Goal: Navigation & Orientation: Find specific page/section

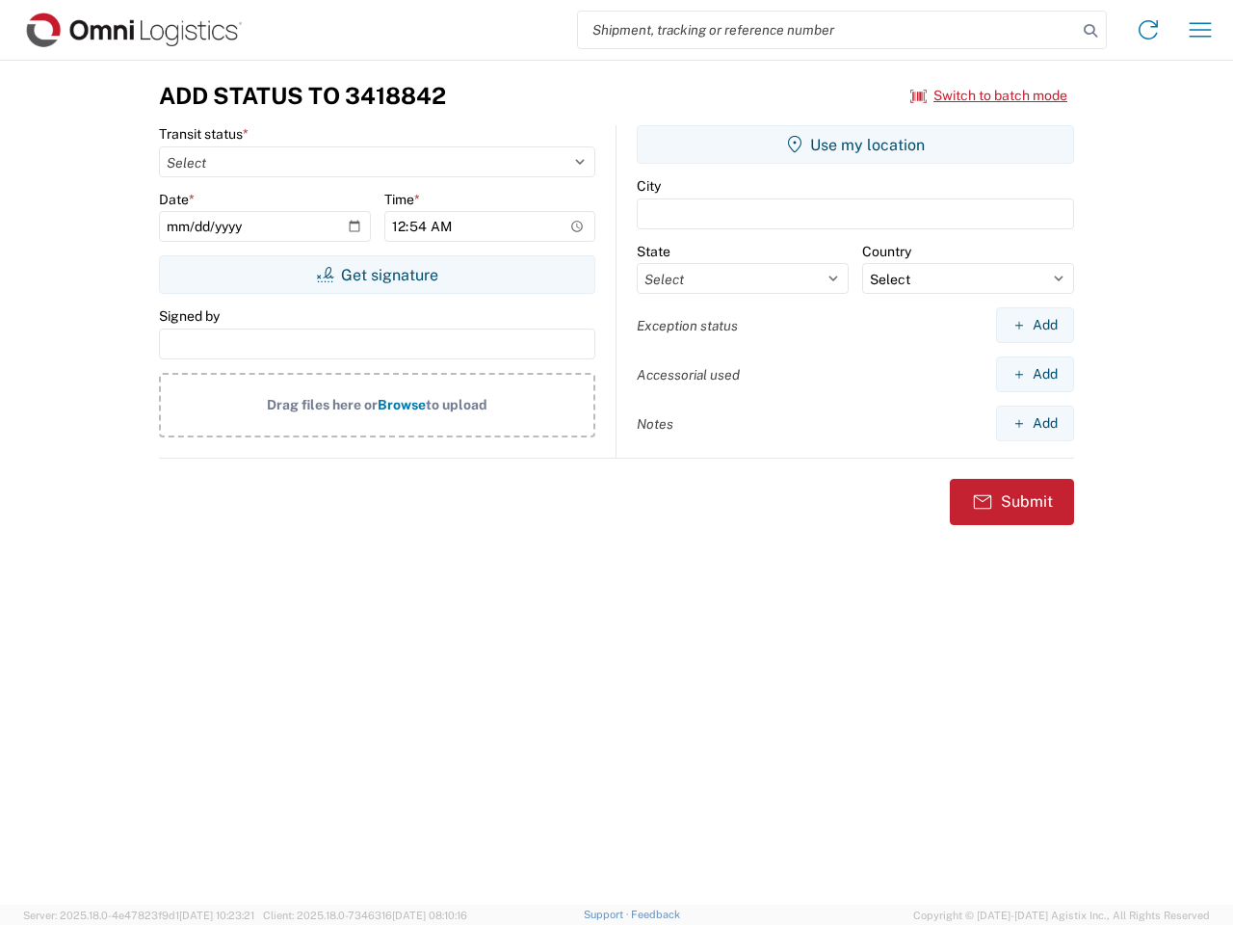
click at [827, 30] on input "search" at bounding box center [827, 30] width 499 height 37
click at [1090, 31] on icon at bounding box center [1090, 30] width 27 height 27
click at [1148, 30] on icon at bounding box center [1148, 29] width 31 height 31
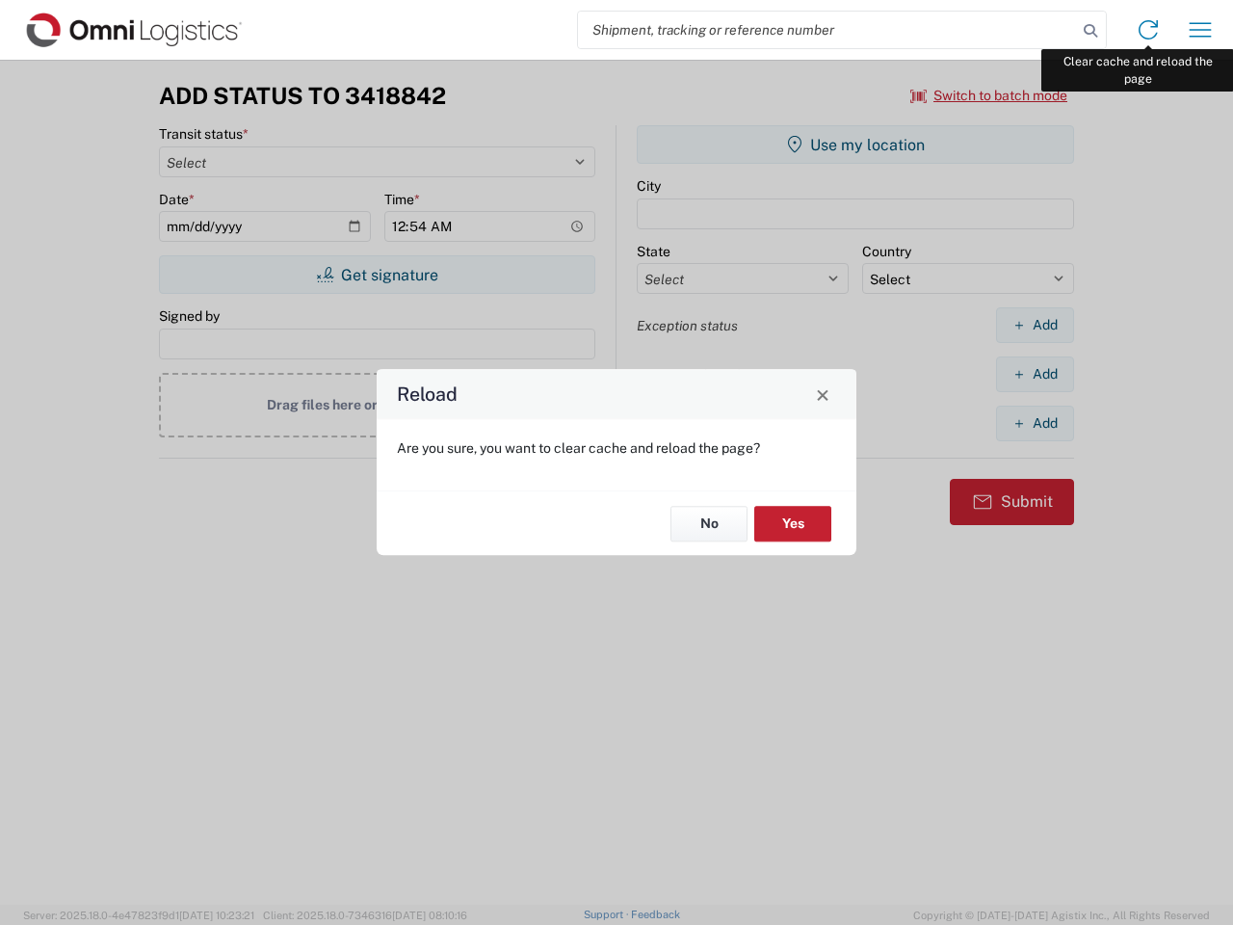
click at [1200, 30] on div "Reload Are you sure, you want to clear cache and reload the page? No Yes" at bounding box center [616, 462] width 1233 height 925
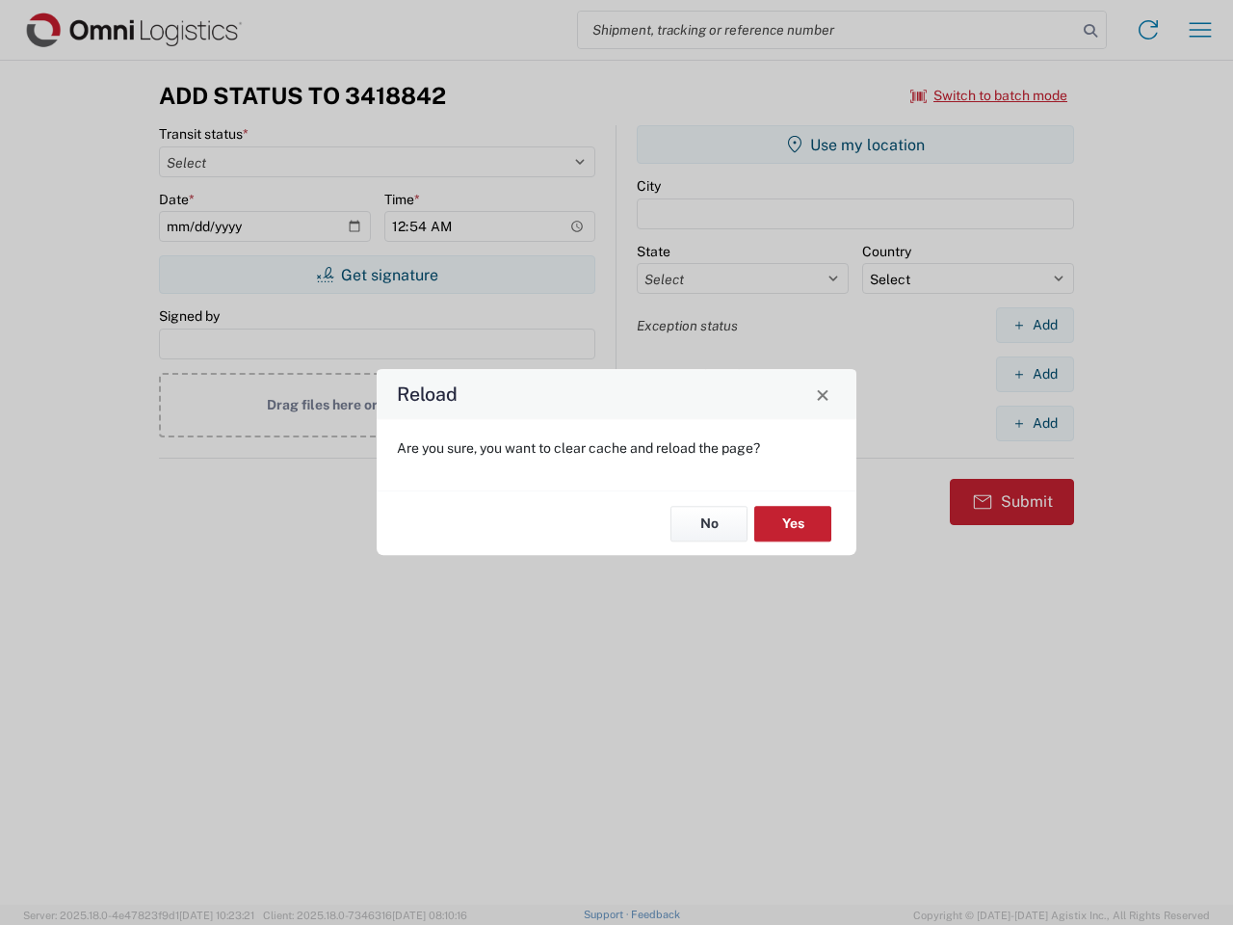
click at [989, 95] on div "Reload Are you sure, you want to clear cache and reload the page? No Yes" at bounding box center [616, 462] width 1233 height 925
click at [377, 274] on div "Reload Are you sure, you want to clear cache and reload the page? No Yes" at bounding box center [616, 462] width 1233 height 925
click at [855, 144] on div "Reload Are you sure, you want to clear cache and reload the page? No Yes" at bounding box center [616, 462] width 1233 height 925
click at [1034, 325] on div "Reload Are you sure, you want to clear cache and reload the page? No Yes" at bounding box center [616, 462] width 1233 height 925
click at [1034, 374] on div "Reload Are you sure, you want to clear cache and reload the page? No Yes" at bounding box center [616, 462] width 1233 height 925
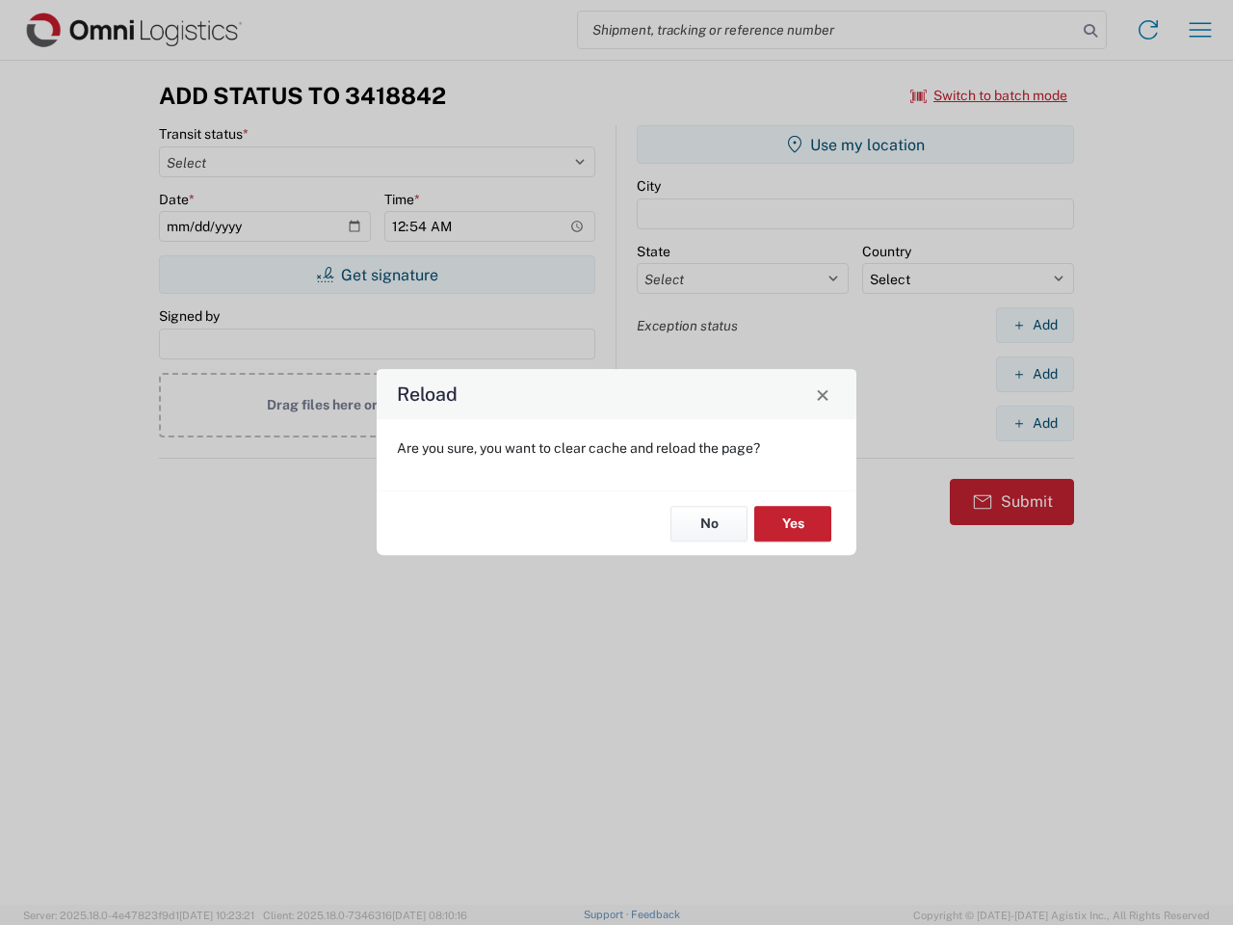
click at [1034, 423] on div "Reload Are you sure, you want to clear cache and reload the page? No Yes" at bounding box center [616, 462] width 1233 height 925
